Goal: Transaction & Acquisition: Book appointment/travel/reservation

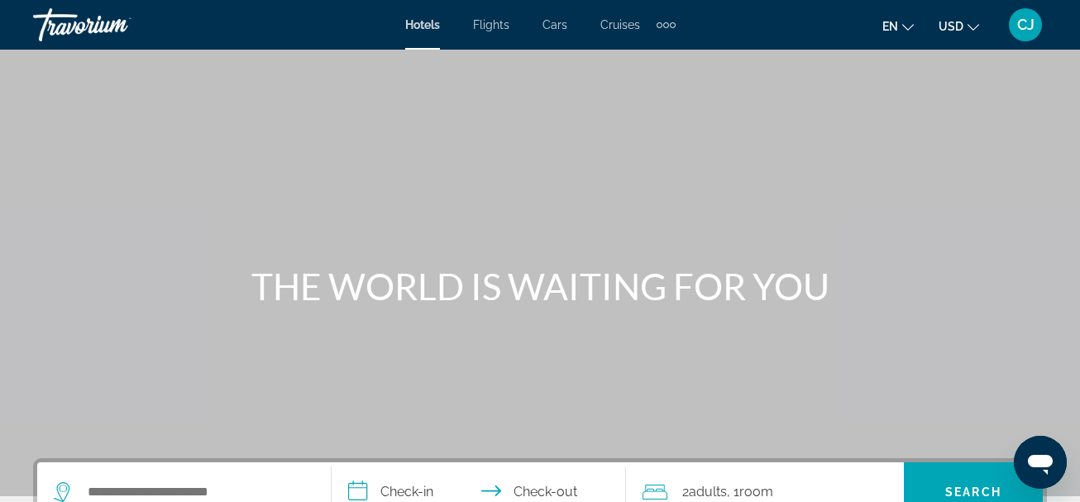
click at [425, 25] on span "Hotels" at bounding box center [422, 24] width 35 height 13
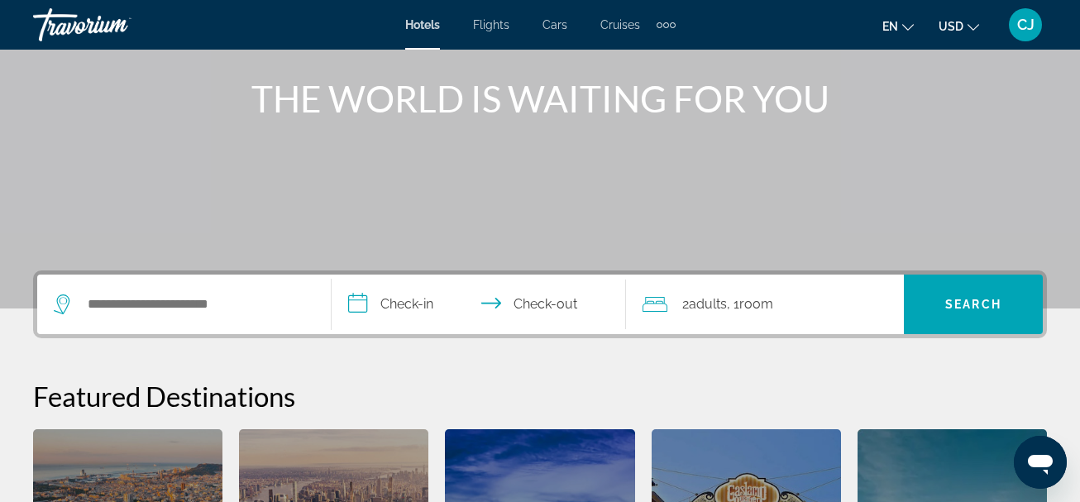
scroll to position [220, 0]
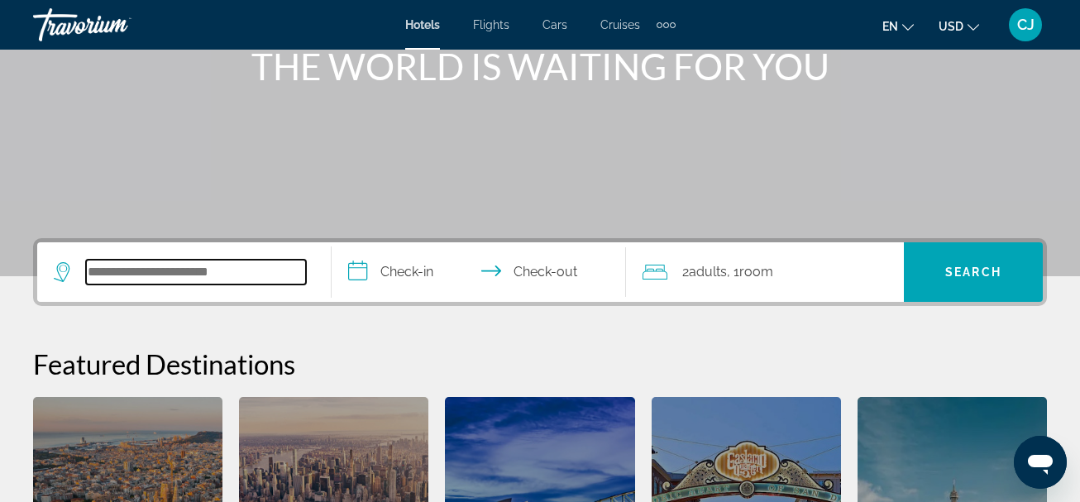
click at [172, 276] on input "Search widget" at bounding box center [196, 272] width 220 height 25
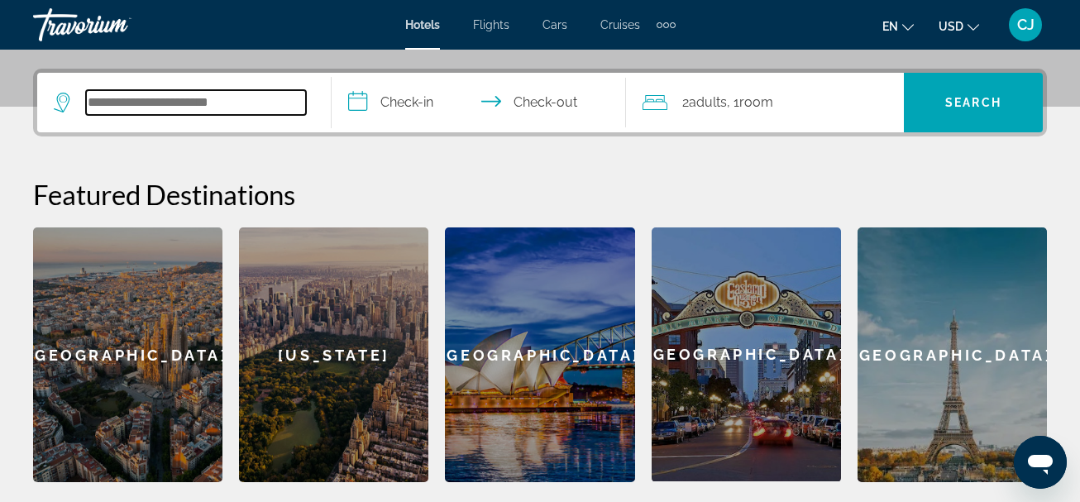
scroll to position [405, 0]
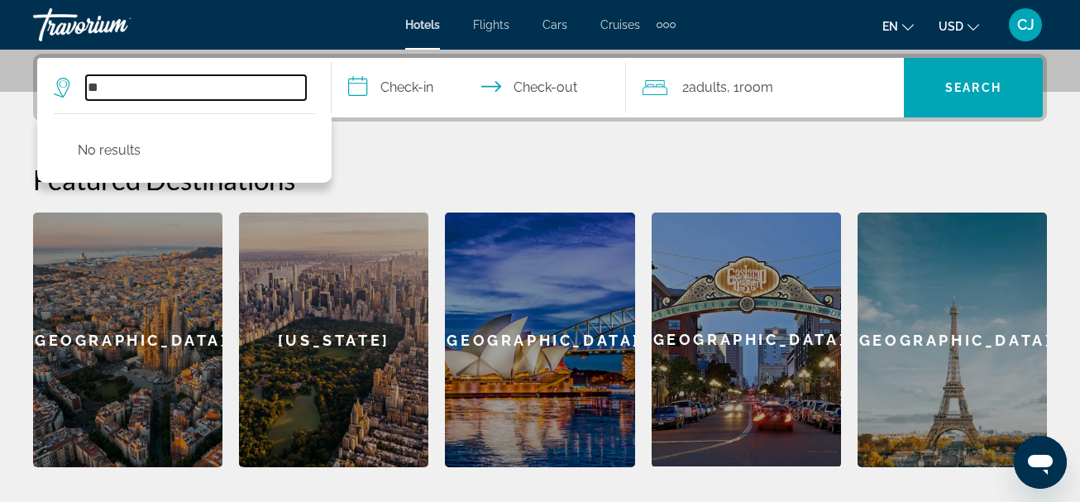
type input "*"
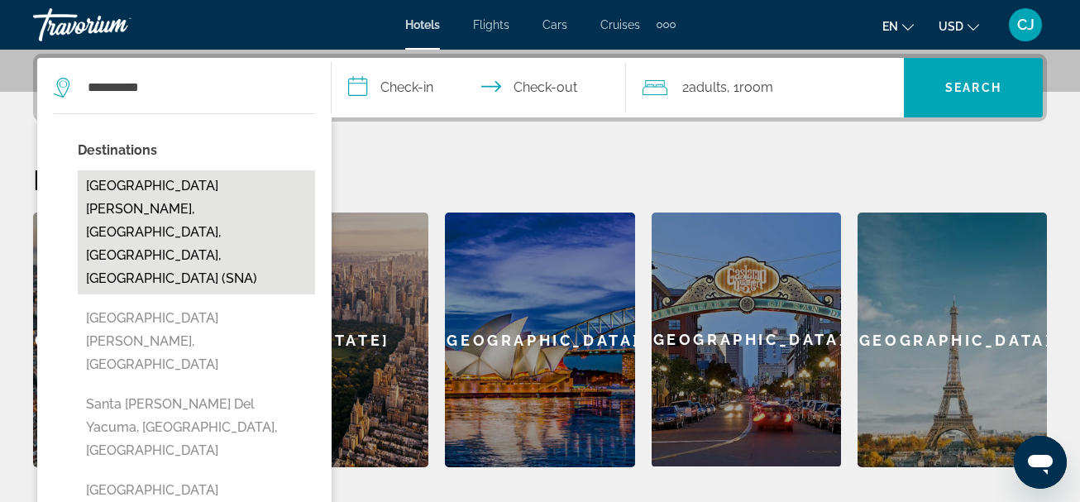
click at [147, 210] on button "[GEOGRAPHIC_DATA][PERSON_NAME], [GEOGRAPHIC_DATA], [GEOGRAPHIC_DATA], [GEOGRAPH…" at bounding box center [196, 232] width 237 height 124
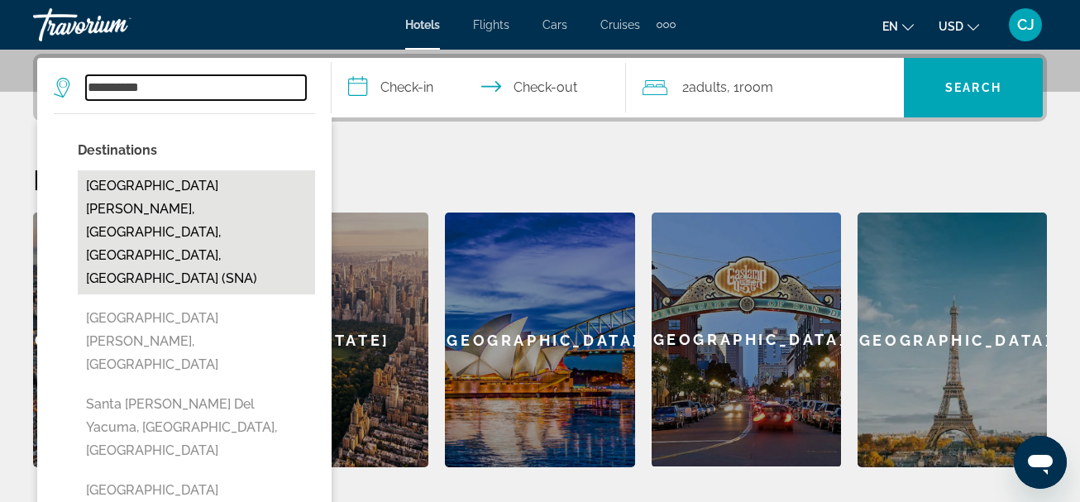
type input "**********"
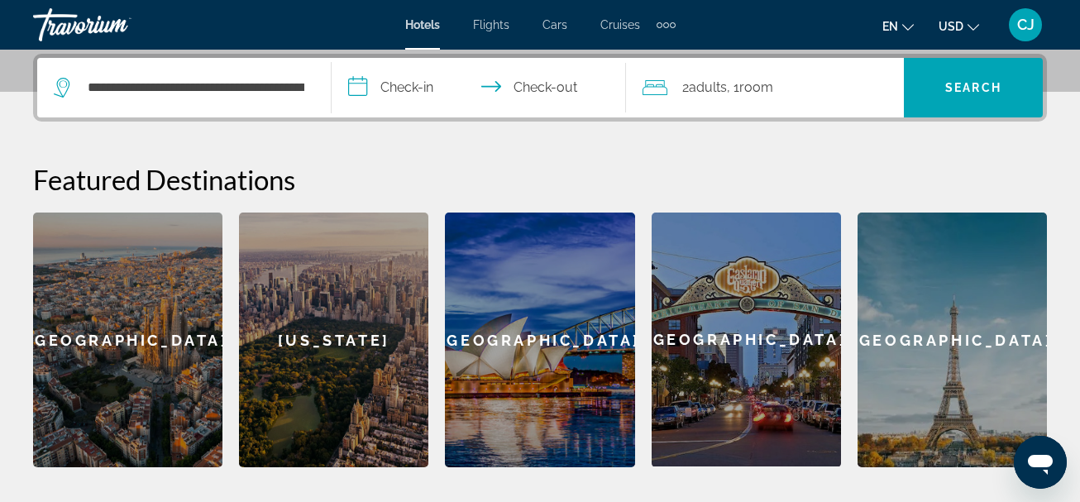
click at [358, 84] on input "**********" at bounding box center [482, 90] width 301 height 65
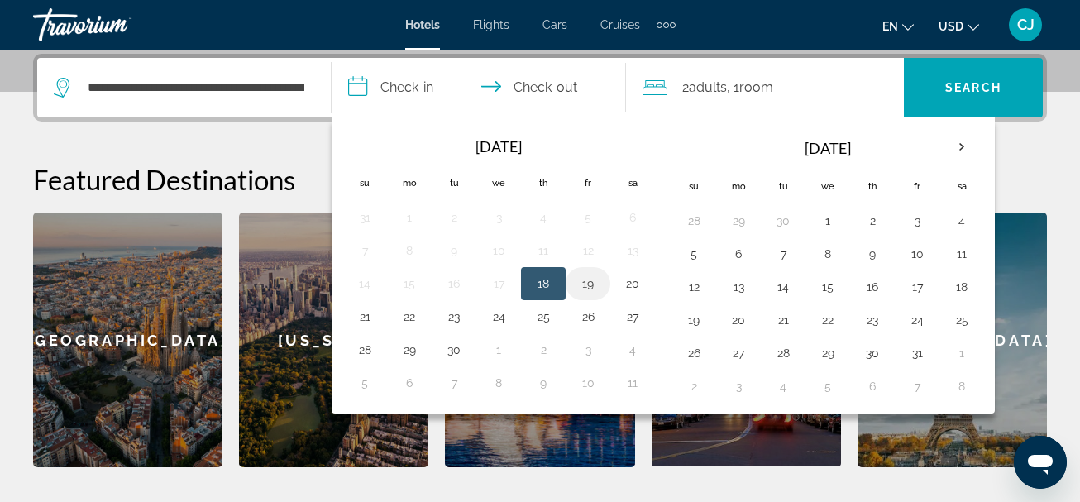
click at [587, 284] on button "19" at bounding box center [588, 283] width 26 height 23
click at [556, 86] on input "**********" at bounding box center [482, 90] width 301 height 65
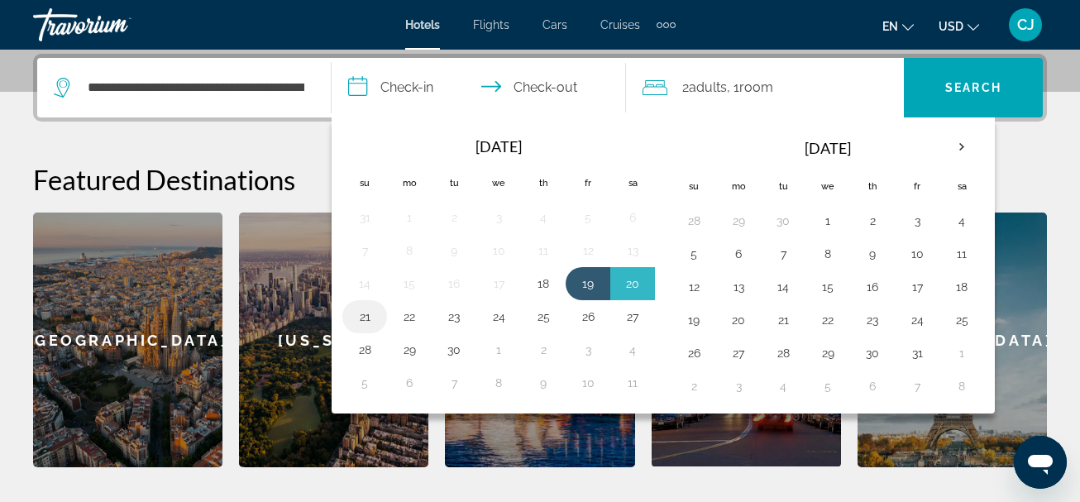
click at [369, 323] on button "21" at bounding box center [365, 316] width 26 height 23
type input "**********"
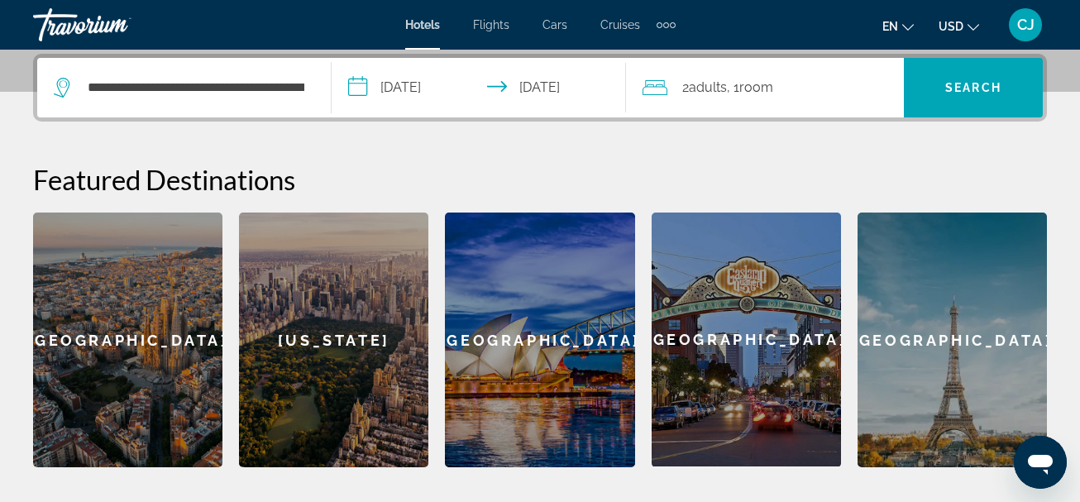
click at [706, 90] on span "Adults" at bounding box center [708, 87] width 38 height 16
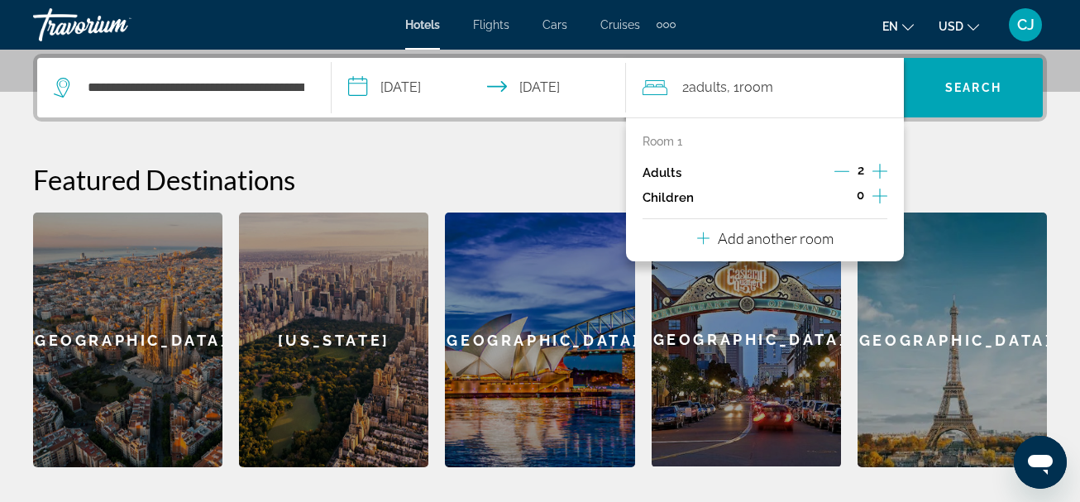
click at [843, 171] on icon "Decrement adults" at bounding box center [842, 171] width 15 height 1
click at [821, 75] on div "1 Adult Adults , 1 Room rooms" at bounding box center [773, 88] width 261 height 60
click at [977, 79] on span "Search widget" at bounding box center [973, 88] width 139 height 40
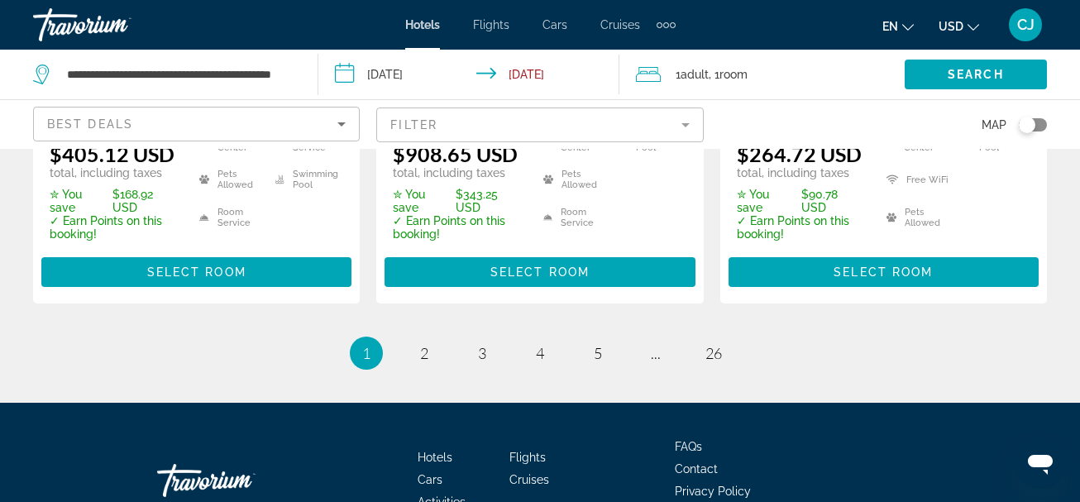
scroll to position [2623, 0]
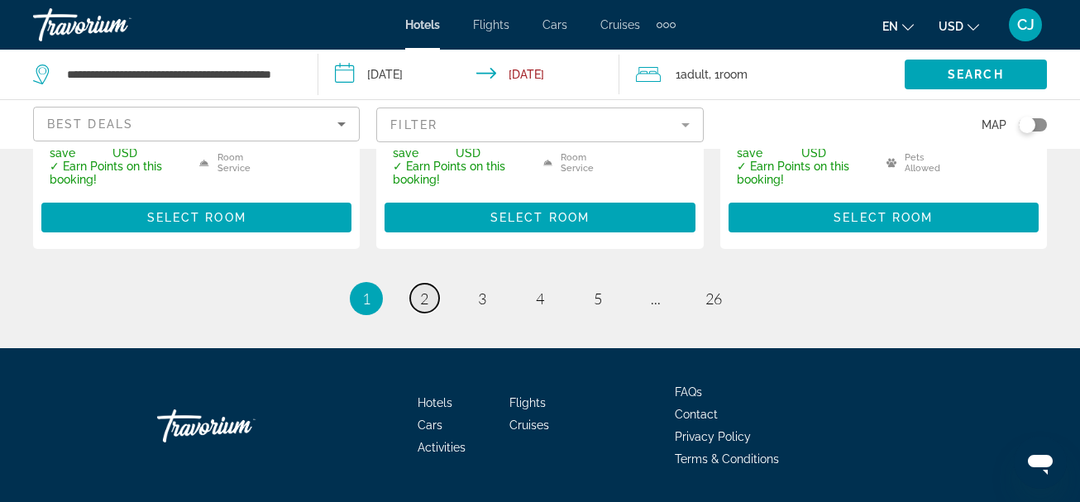
click at [424, 290] on span "2" at bounding box center [424, 299] width 8 height 18
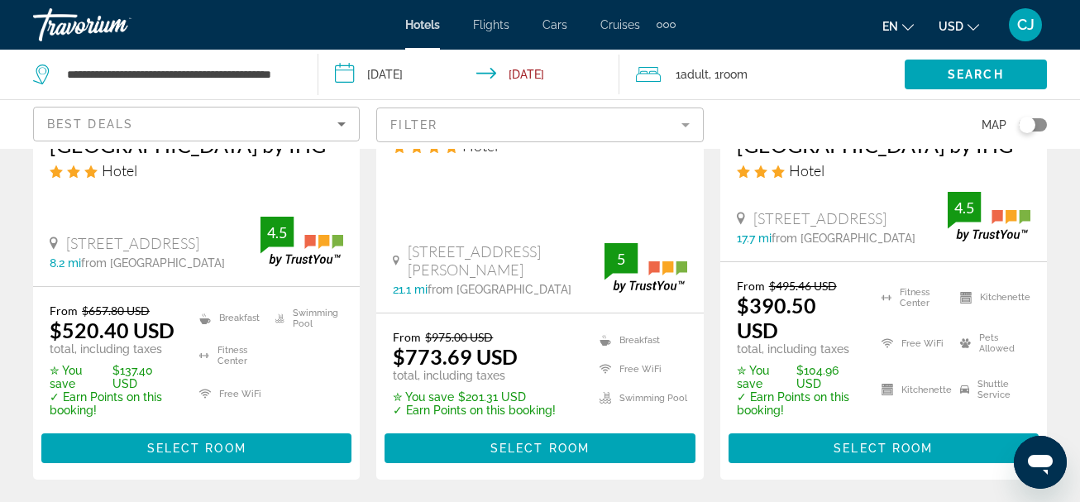
scroll to position [2458, 0]
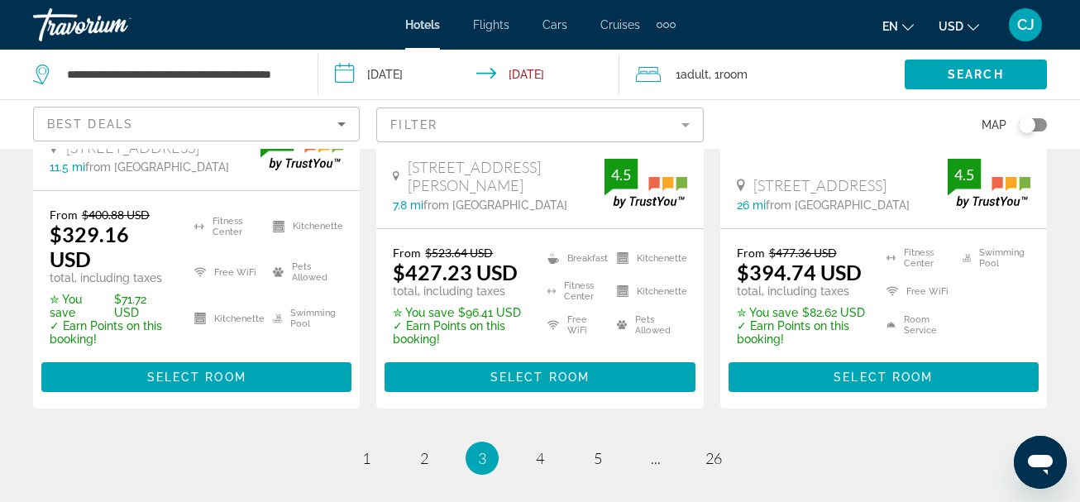
scroll to position [2515, 0]
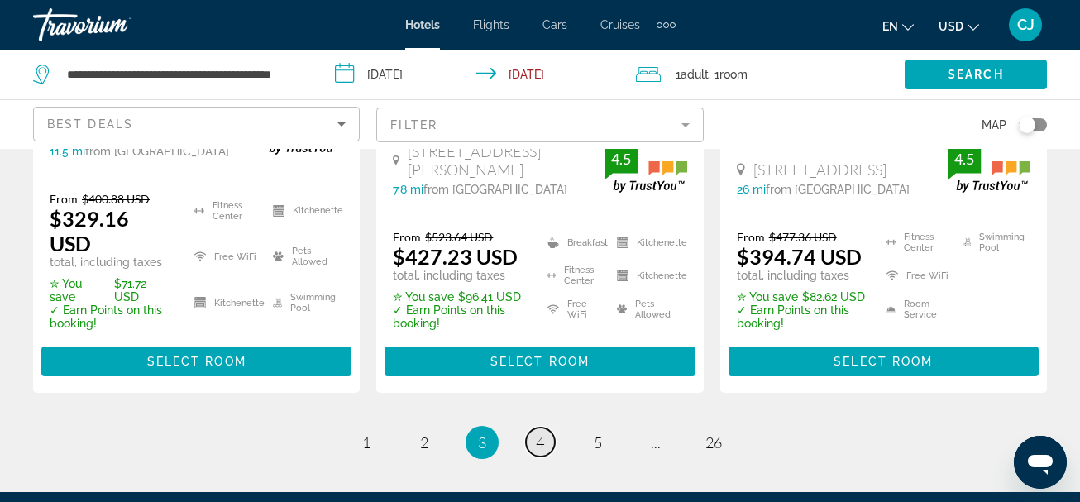
click at [536, 434] on span "4" at bounding box center [540, 443] width 8 height 18
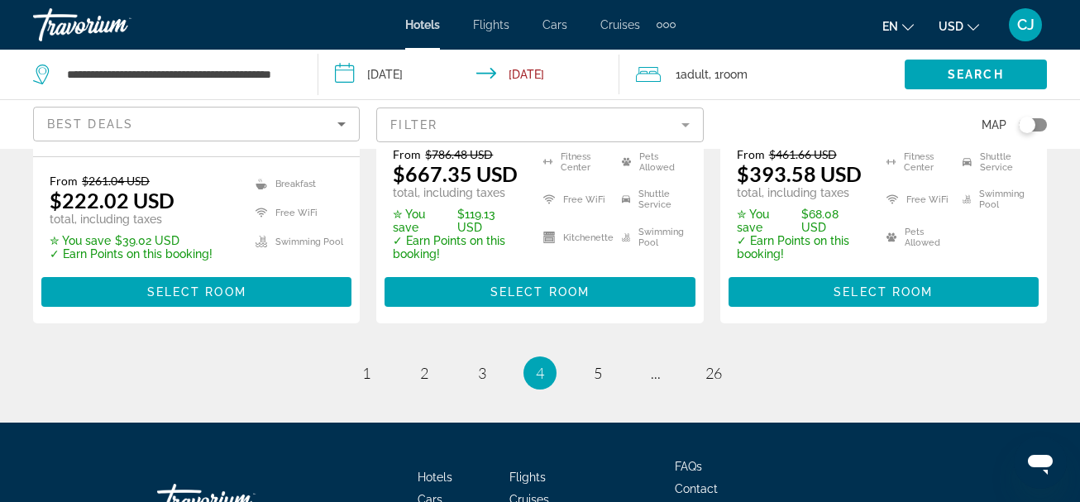
scroll to position [2570, 0]
